Goal: Navigation & Orientation: Understand site structure

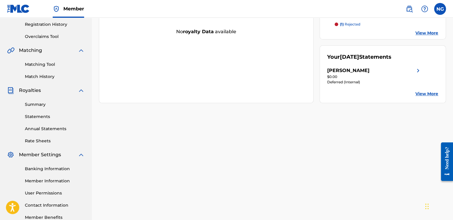
scroll to position [88, 0]
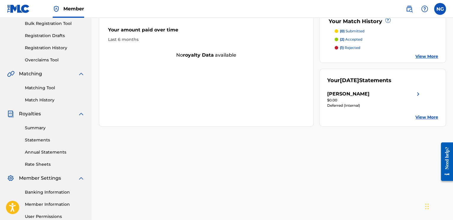
click at [36, 130] on link "Summary" at bounding box center [55, 128] width 60 height 6
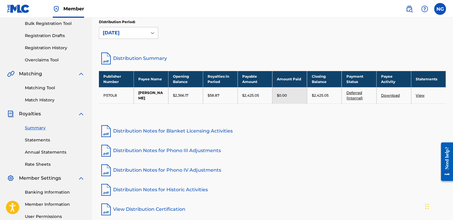
scroll to position [89, 0]
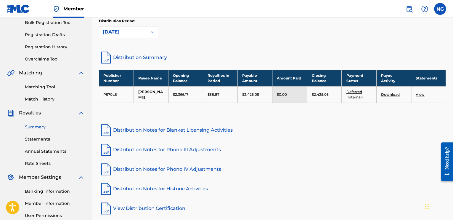
click at [47, 150] on link "Annual Statements" at bounding box center [55, 151] width 60 height 6
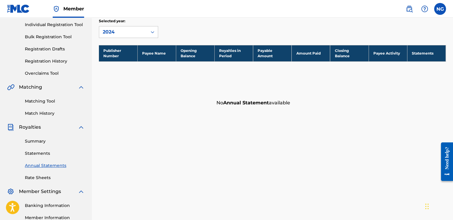
scroll to position [89, 0]
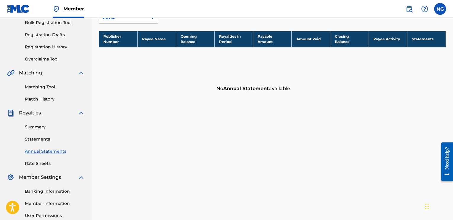
click at [42, 161] on link "Rate Sheets" at bounding box center [55, 163] width 60 height 6
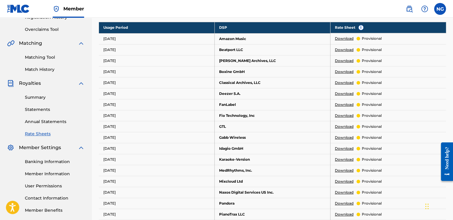
scroll to position [30, 0]
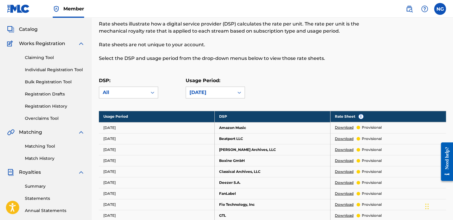
click at [45, 57] on link "Claiming Tool" at bounding box center [55, 58] width 60 height 6
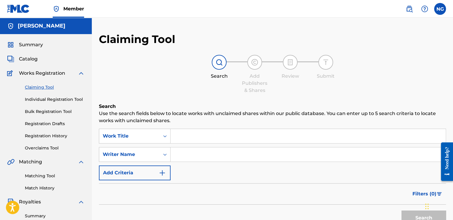
click at [32, 63] on div "Summary Catalog Works Registration Claiming Tool Individual Registration Tool B…" at bounding box center [46, 186] width 92 height 305
click at [31, 58] on span "Catalog" at bounding box center [28, 58] width 19 height 7
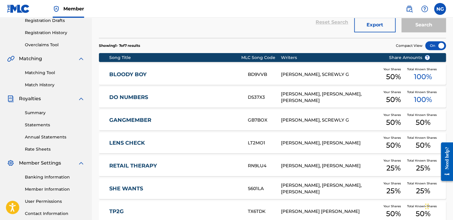
scroll to position [102, 0]
